Goal: Find specific page/section: Find specific page/section

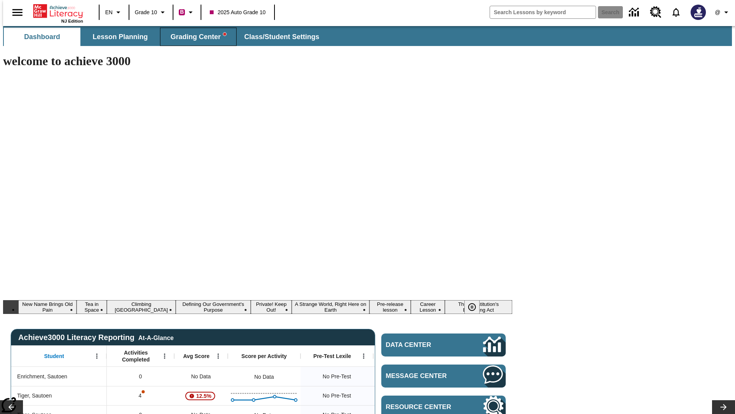
click at [195, 37] on span "Grading Center" at bounding box center [198, 37] width 56 height 9
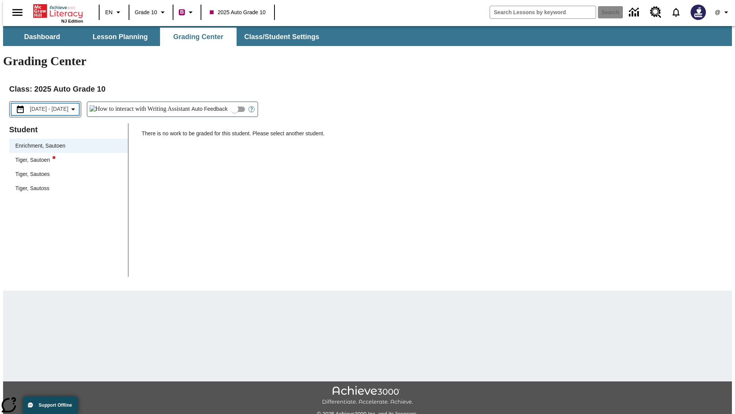
click at [56, 105] on span "[DATE] - [DATE]" at bounding box center [49, 109] width 39 height 8
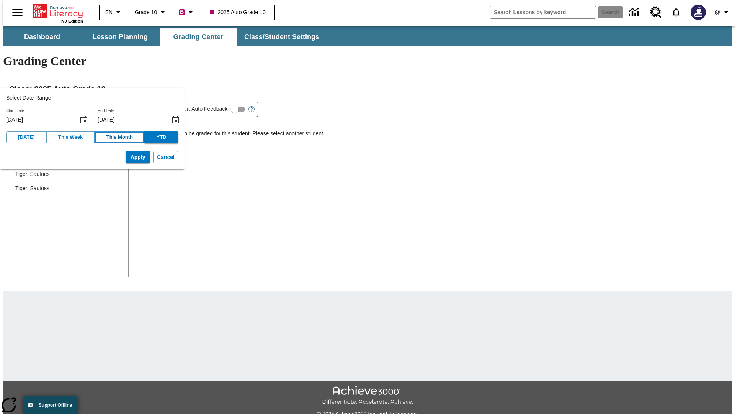
click at [111, 137] on button "This Month" at bounding box center [119, 137] width 51 height 12
type input "[DATE]"
click at [126, 157] on button "Apply" at bounding box center [138, 157] width 25 height 13
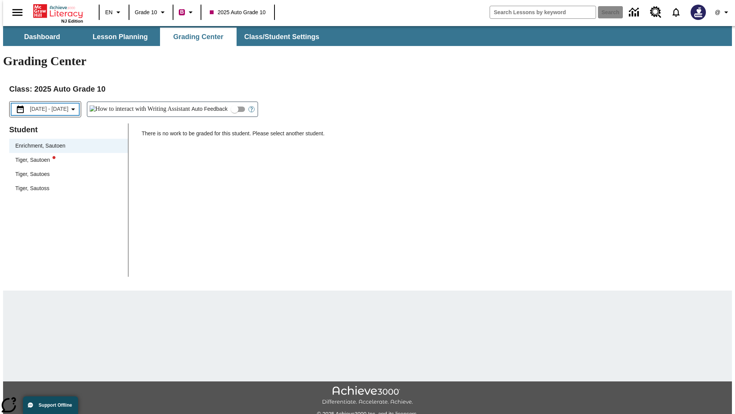
click at [57, 105] on span "[DATE] - [DATE]" at bounding box center [49, 109] width 39 height 8
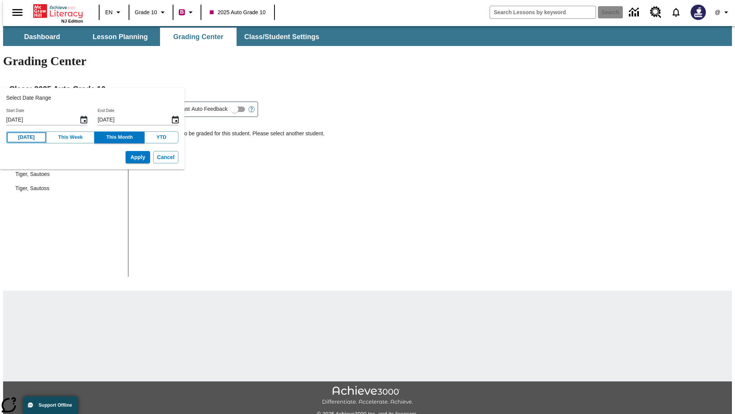
click at [24, 137] on button "[DATE]" at bounding box center [26, 137] width 41 height 12
type input "[DATE]"
click at [126, 157] on button "Apply" at bounding box center [138, 157] width 25 height 13
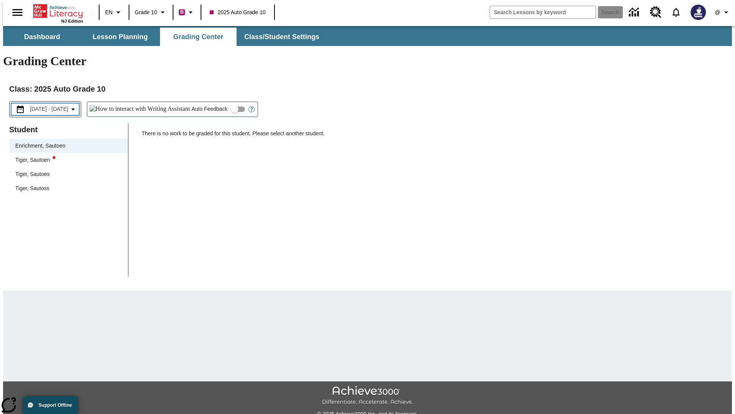
click at [59, 105] on span "[DATE] - [DATE]" at bounding box center [49, 109] width 39 height 8
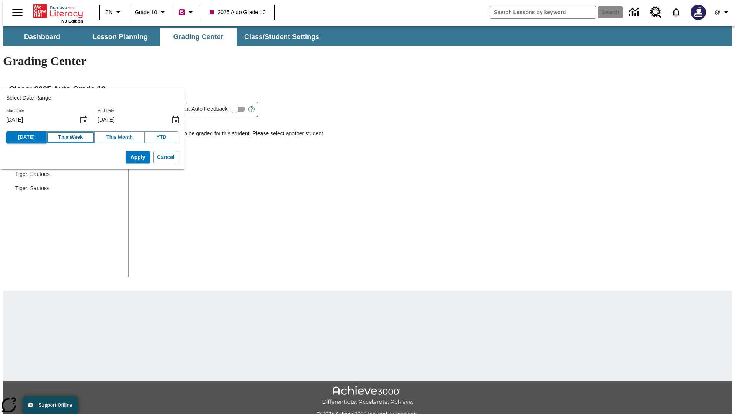
click at [65, 137] on button "This Week" at bounding box center [70, 137] width 49 height 12
type input "[DATE]"
click at [126, 157] on button "Apply" at bounding box center [138, 157] width 25 height 13
